Goal: Task Accomplishment & Management: Manage account settings

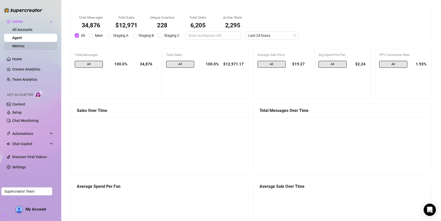
click at [24, 47] on link "Metrics" at bounding box center [18, 46] width 12 height 4
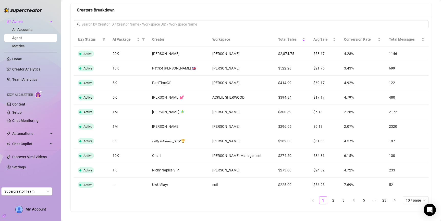
scroll to position [414, 0]
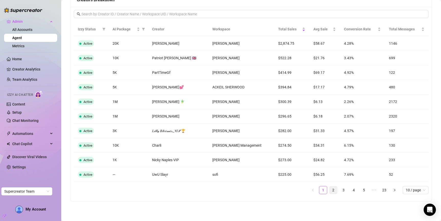
click at [330, 190] on link "2" at bounding box center [333, 190] width 8 height 8
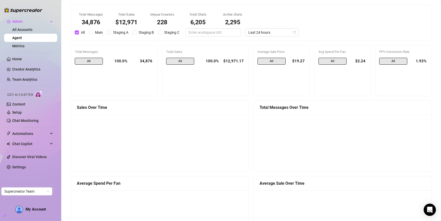
scroll to position [0, 0]
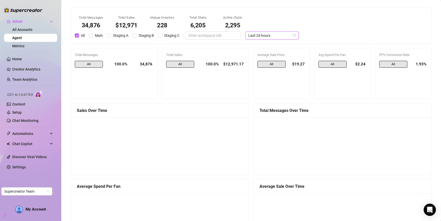
click at [256, 35] on span "Last 24 hours" at bounding box center [271, 36] width 47 height 8
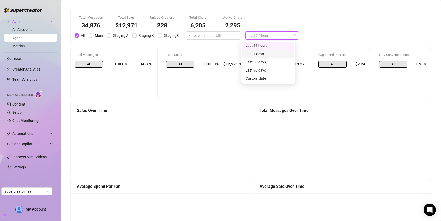
click at [261, 54] on div "Last 7 days" at bounding box center [267, 54] width 45 height 6
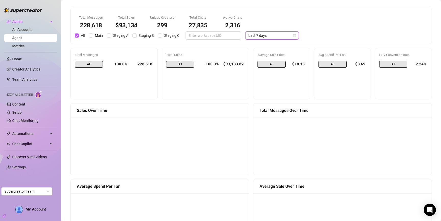
click at [255, 34] on span "Last 7 days" at bounding box center [271, 36] width 47 height 8
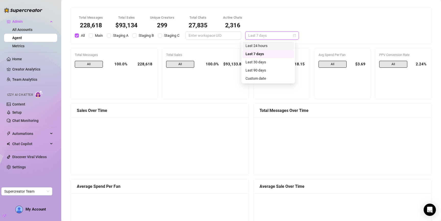
click at [257, 46] on div "Last 24 hours" at bounding box center [267, 46] width 45 height 6
click at [279, 35] on span "Last 24 hours" at bounding box center [271, 36] width 47 height 8
click at [280, 57] on div "Last 7 days" at bounding box center [268, 54] width 52 height 8
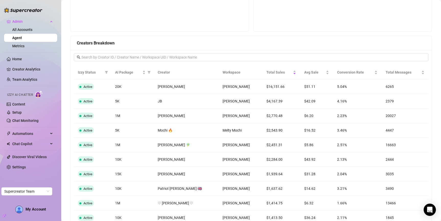
scroll to position [383, 0]
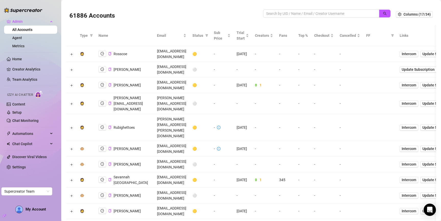
drag, startPoint x: 336, startPoint y: 122, endPoint x: 340, endPoint y: 151, distance: 28.4
click at [295, 156] on td "-" at bounding box center [285, 164] width 19 height 16
click at [337, 14] on input "search" at bounding box center [319, 14] width 106 height 6
type input "ryan b"
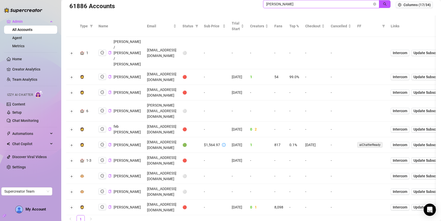
scroll to position [15, 0]
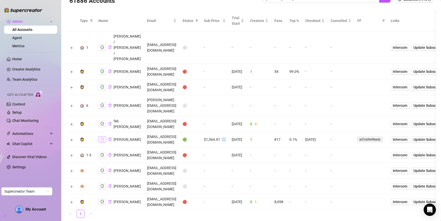
click at [101, 137] on icon "logout" at bounding box center [103, 139] width 4 height 4
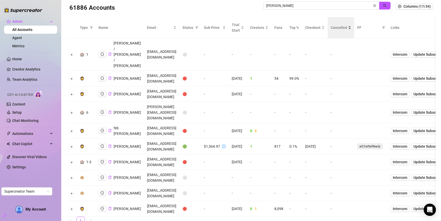
scroll to position [0, 0]
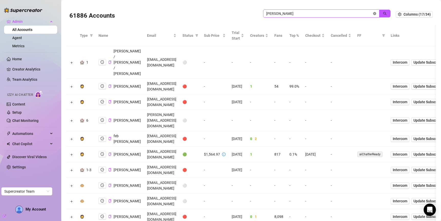
click at [373, 14] on icon "close-circle" at bounding box center [374, 13] width 3 height 3
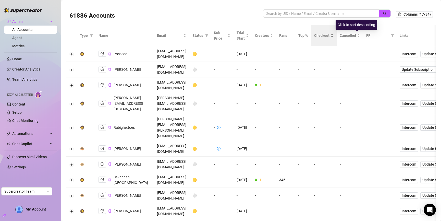
click at [333, 35] on div "Checkout" at bounding box center [323, 36] width 19 height 6
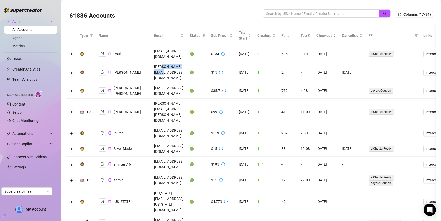
drag, startPoint x: 196, startPoint y: 62, endPoint x: 170, endPoint y: 62, distance: 26.3
click at [170, 62] on td "jim@happybears.net" at bounding box center [168, 72] width 35 height 21
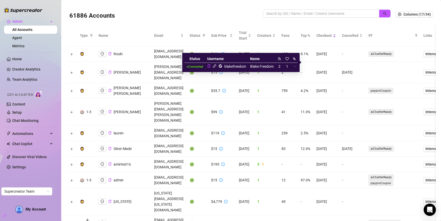
click at [215, 66] on icon "link" at bounding box center [214, 65] width 3 height 3
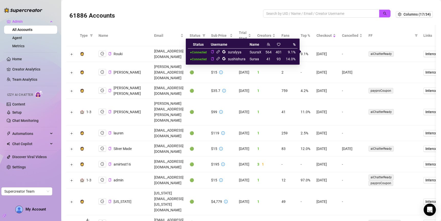
click at [219, 51] on icon "link" at bounding box center [218, 52] width 4 height 4
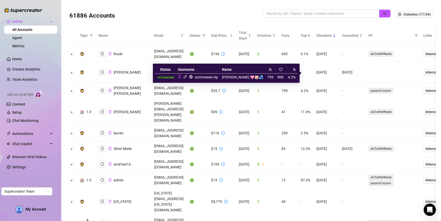
click at [187, 77] on icon "link" at bounding box center [185, 77] width 4 height 4
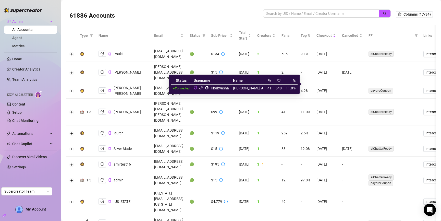
click at [203, 88] on icon "link" at bounding box center [201, 88] width 4 height 4
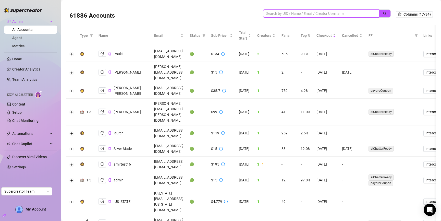
click at [319, 16] on input "search" at bounding box center [319, 14] width 106 height 6
type input "nina@"
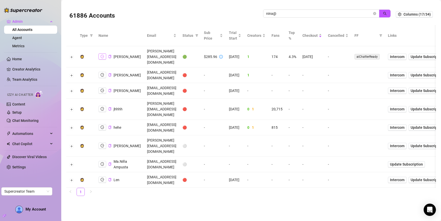
click at [102, 55] on icon "logout" at bounding box center [103, 57] width 4 height 4
click at [322, 15] on input "nina@" at bounding box center [319, 14] width 106 height 6
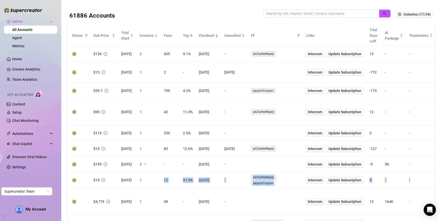
scroll to position [0, 183]
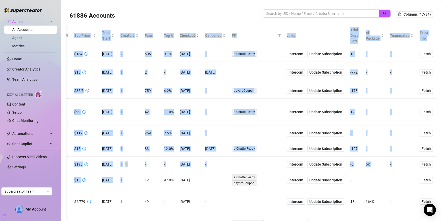
drag, startPoint x: 405, startPoint y: 132, endPoint x: 436, endPoint y: 127, distance: 32.3
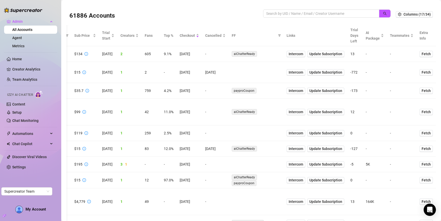
click at [383, 83] on td "-" at bounding box center [375, 91] width 24 height 16
click at [423, 14] on span "Columns (17/34)" at bounding box center [416, 14] width 27 height 4
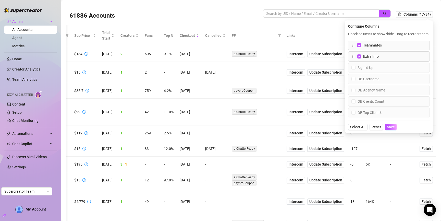
scroll to position [164, 0]
click at [351, 76] on input "Signed Up" at bounding box center [353, 74] width 4 height 4
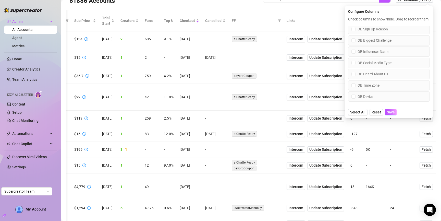
scroll to position [16, 0]
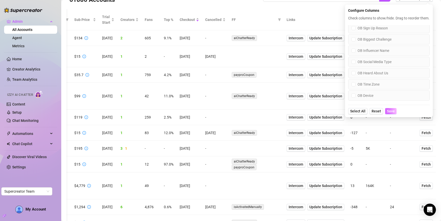
click at [387, 113] on span "Save" at bounding box center [391, 111] width 8 height 4
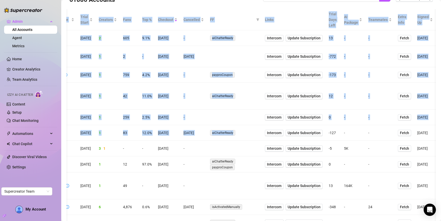
scroll to position [0, 208]
drag, startPoint x: 311, startPoint y: 85, endPoint x: 427, endPoint y: 83, distance: 115.8
click at [440, 90] on div "61886 Accounts Columns (18/34) Type Name Email Status Sub Price Trial Start Cre…" at bounding box center [251, 110] width 380 height 221
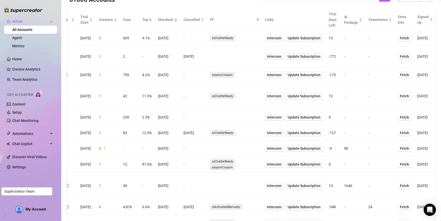
drag, startPoint x: 342, startPoint y: 58, endPoint x: 349, endPoint y: 54, distance: 9.3
click at [344, 67] on td "-" at bounding box center [353, 75] width 24 height 16
click at [418, 19] on span "Signed Up" at bounding box center [422, 19] width 11 height 11
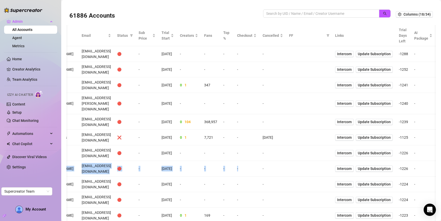
scroll to position [0, 193]
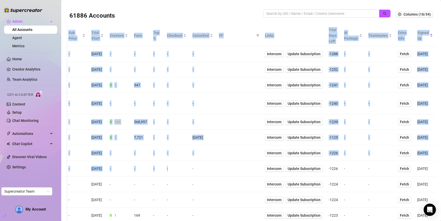
drag, startPoint x: 361, startPoint y: 125, endPoint x: 428, endPoint y: 107, distance: 69.6
click at [439, 115] on div "61886 Accounts Columns (18/34) Type Name Email Status Sub Price Trial Start Cre…" at bounding box center [251, 110] width 380 height 221
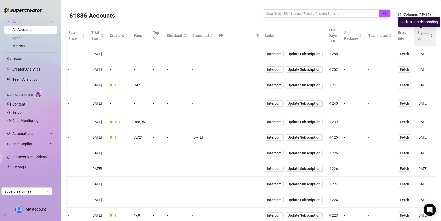
click at [418, 37] on span "Signed Up" at bounding box center [422, 35] width 11 height 11
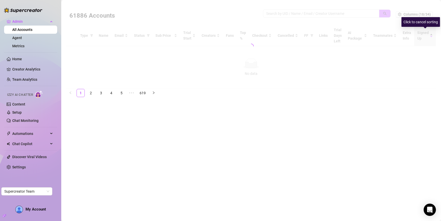
scroll to position [0, 0]
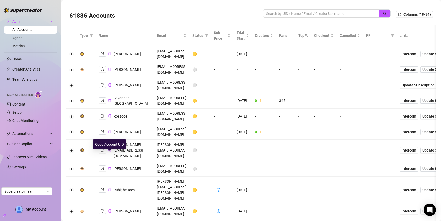
click at [109, 209] on icon "copy" at bounding box center [109, 210] width 3 height 3
drag, startPoint x: 71, startPoint y: 153, endPoint x: 136, endPoint y: 120, distance: 73.6
click at [70, 209] on button "Expand row" at bounding box center [72, 211] width 4 height 4
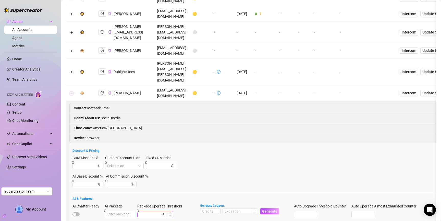
scroll to position [182, 0]
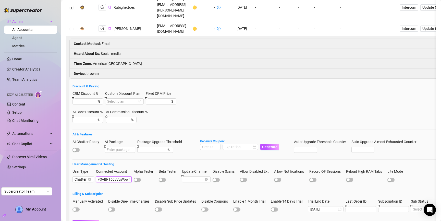
click at [114, 176] on input "vSAltPT6qyVuWpwm6wdvhaG04rU2" at bounding box center [114, 179] width 36 height 6
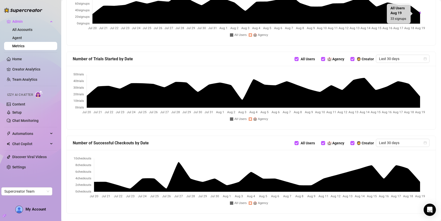
scroll to position [236, 0]
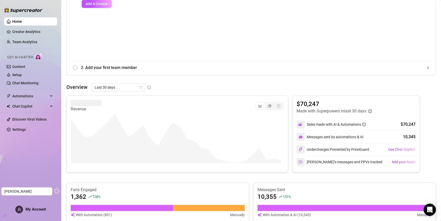
scroll to position [117, 0]
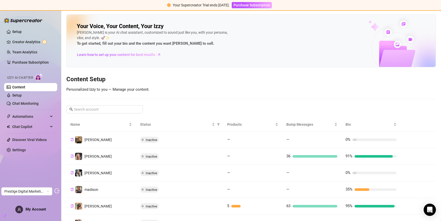
scroll to position [92, 0]
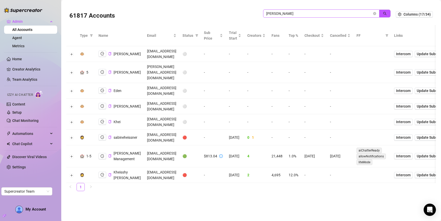
drag, startPoint x: 0, startPoint y: 0, endPoint x: 324, endPoint y: 14, distance: 324.3
click at [324, 14] on input "[PERSON_NAME]" at bounding box center [319, 14] width 106 height 6
click at [324, 14] on input "heiss" at bounding box center [319, 14] width 106 height 6
click at [383, 15] on icon "search" at bounding box center [385, 14] width 4 height 4
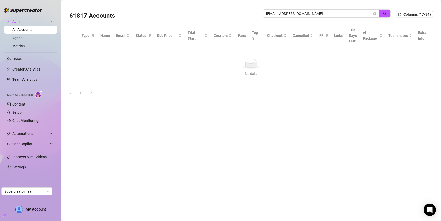
type input "[EMAIL_ADDRESS][DOMAIN_NAME]"
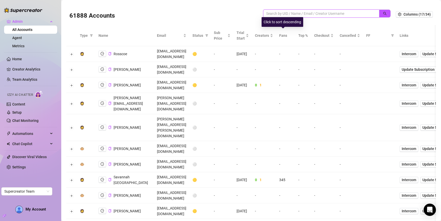
click at [293, 15] on input "search" at bounding box center [319, 14] width 106 height 6
paste input "Kellirobertsx@gmail.com"
click at [379, 13] on button "button" at bounding box center [385, 13] width 12 height 8
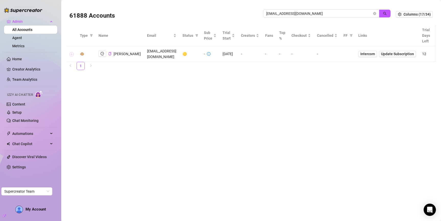
click at [71, 54] on button "Expand row" at bounding box center [72, 54] width 4 height 4
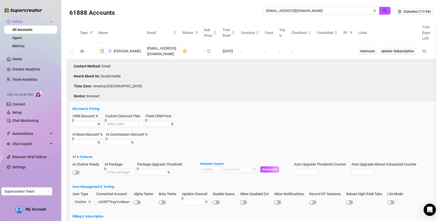
scroll to position [69, 0]
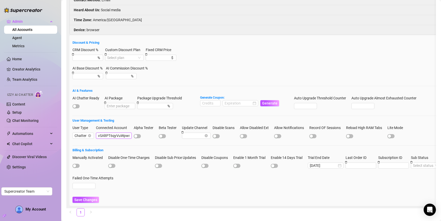
click at [109, 137] on input "vSAltPT6qyVuWpwm6wdvhaG04rU2" at bounding box center [114, 135] width 36 height 6
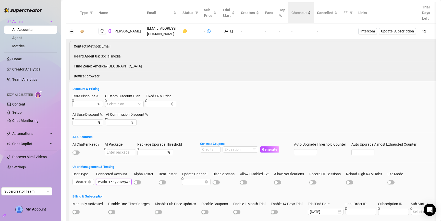
scroll to position [0, 0]
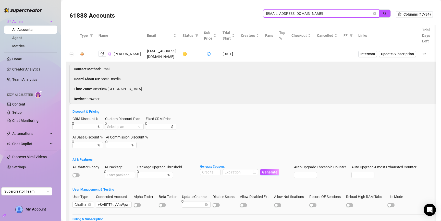
click at [307, 15] on input "Kellirobertsx@gmail.com" at bounding box center [319, 14] width 106 height 6
paste input "vSAltPT6qyVuWpwm6wdvhaG04rU2"
click at [383, 13] on icon "search" at bounding box center [385, 14] width 4 height 4
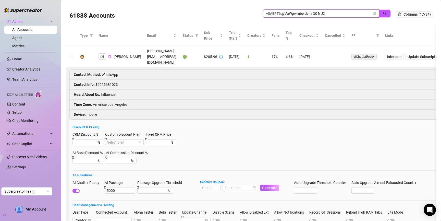
type input "vSAltPT6qyVuWpwm6wdvhaG04rU2"
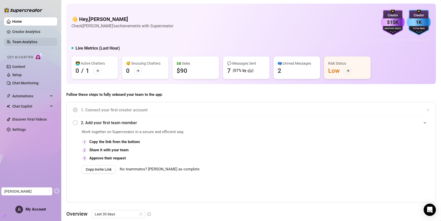
click at [20, 44] on link "Team Analytics" at bounding box center [24, 42] width 25 height 4
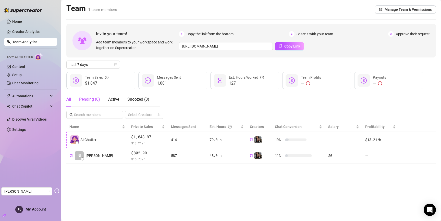
click at [83, 99] on div "Pending ( 0 )" at bounding box center [89, 99] width 21 height 6
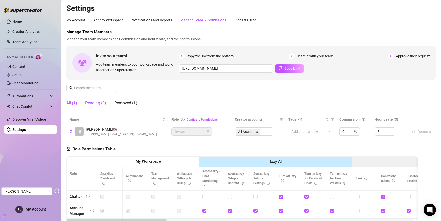
click at [92, 101] on div "Pending (0)" at bounding box center [95, 103] width 21 height 6
